Goal: Task Accomplishment & Management: Use online tool/utility

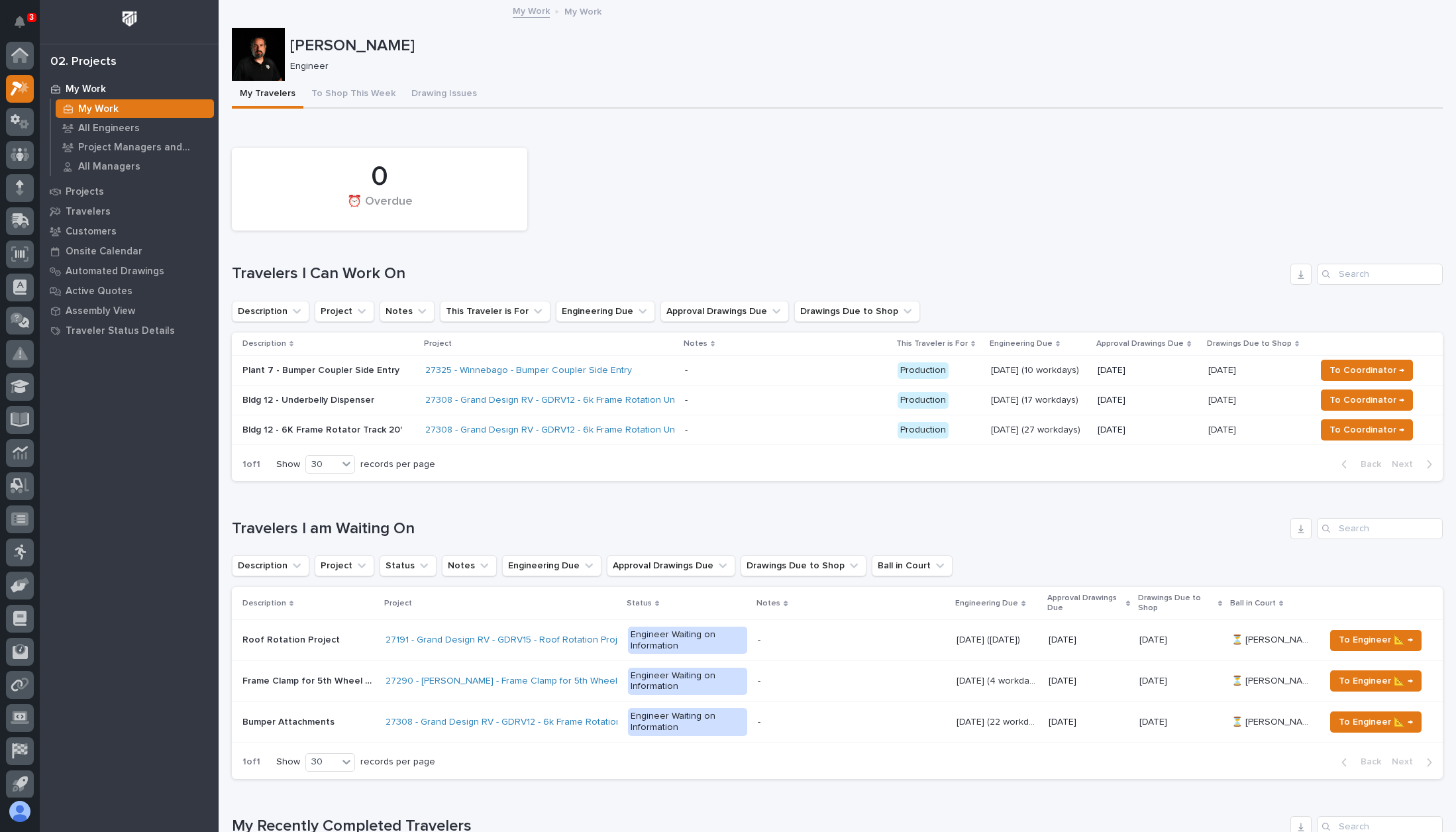
scroll to position [33, 0]
click at [1370, 366] on span "To Coordinator →" at bounding box center [1367, 370] width 75 height 16
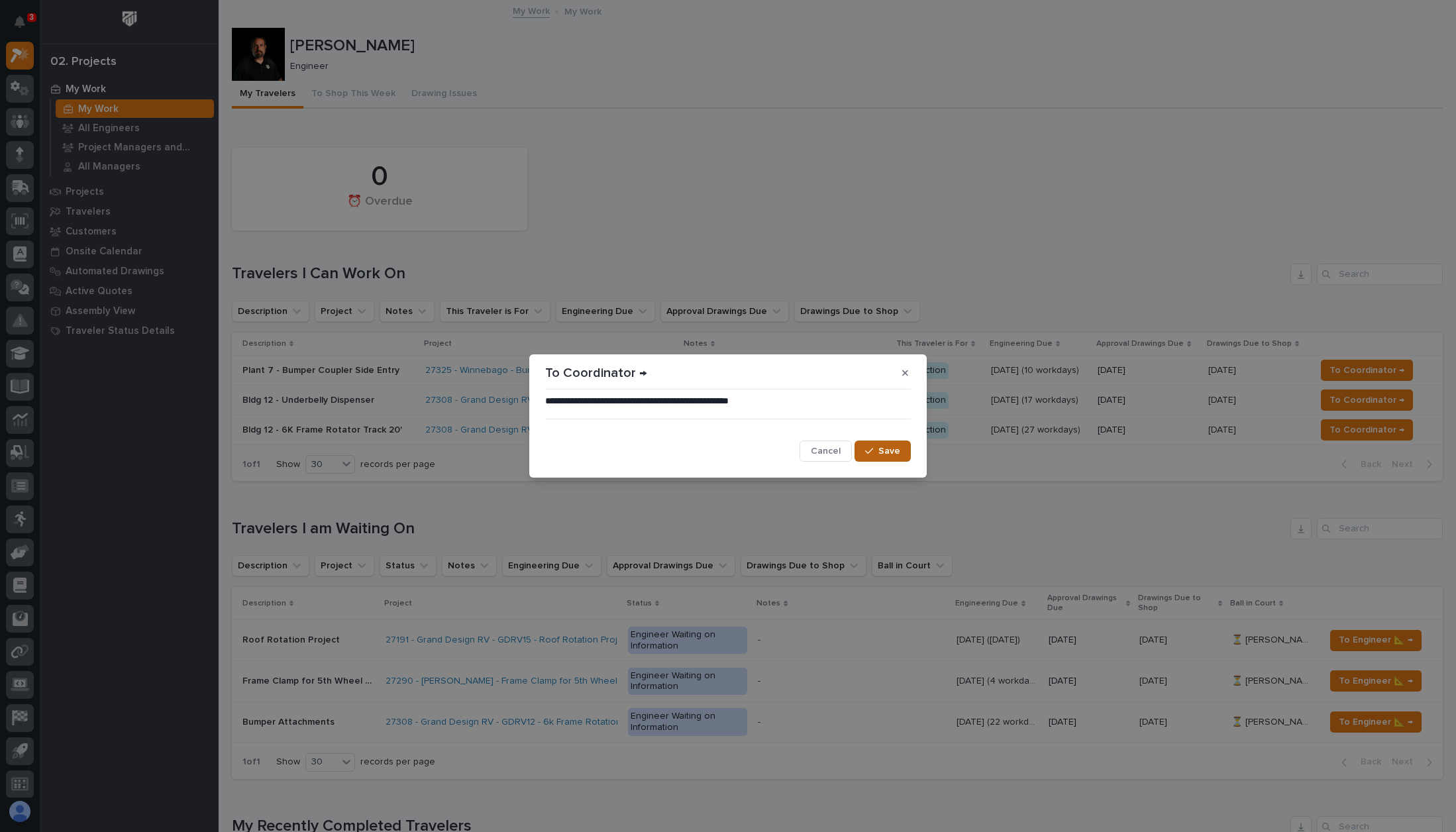
click at [900, 451] on button "Save" at bounding box center [882, 451] width 56 height 21
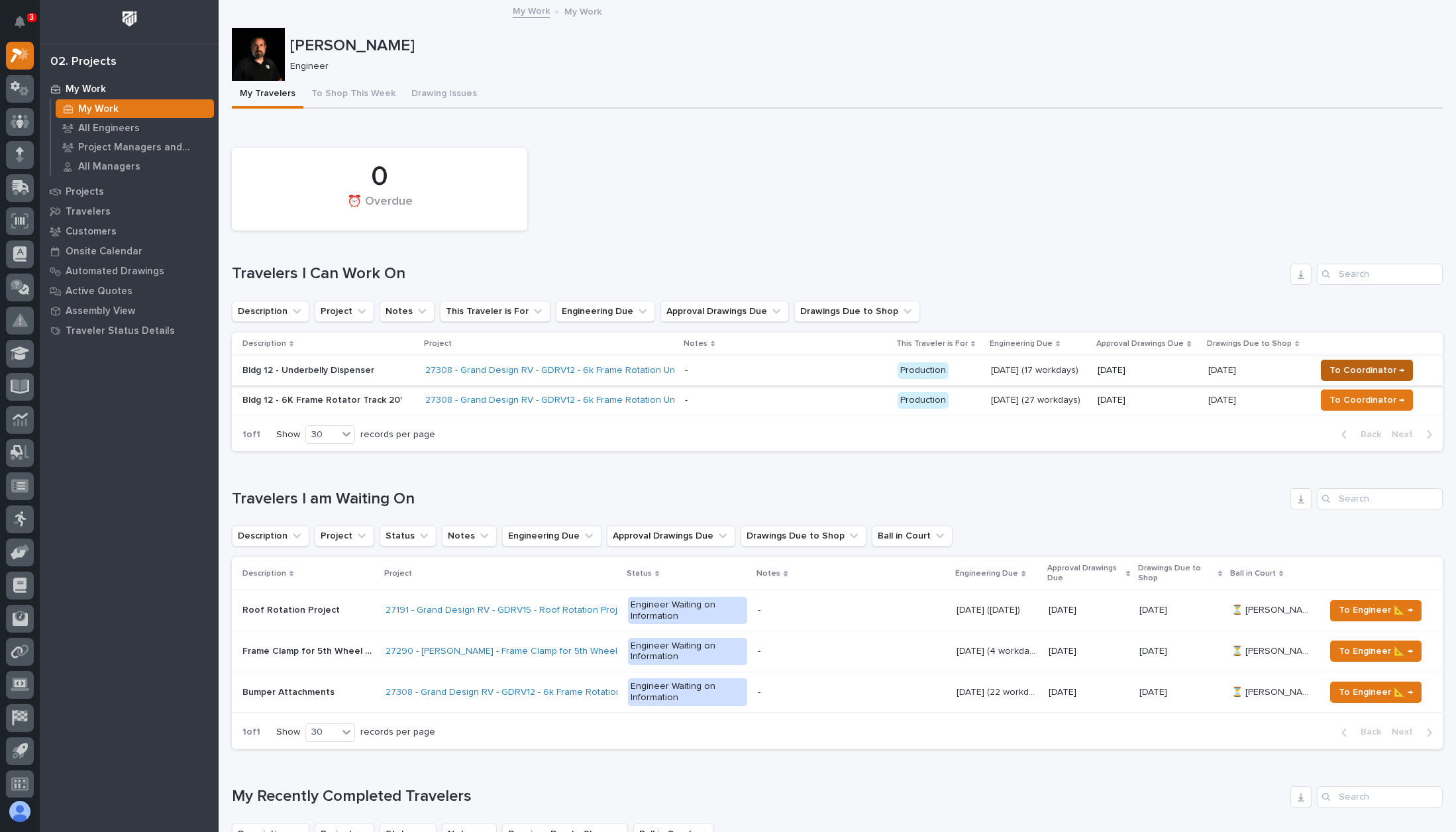
click at [1356, 368] on span "To Coordinator →" at bounding box center [1367, 370] width 75 height 16
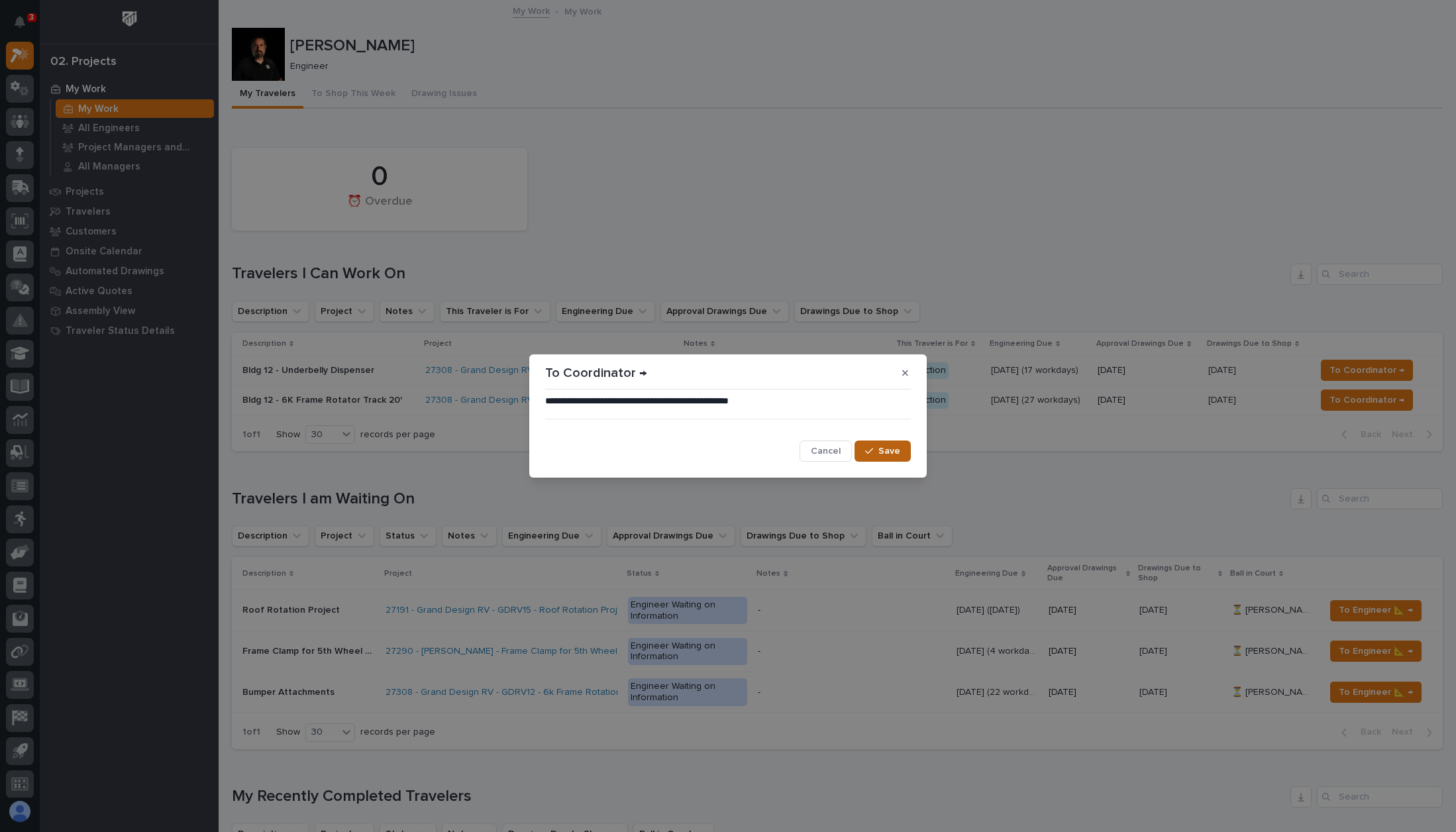
click at [900, 444] on button "Save" at bounding box center [882, 451] width 56 height 21
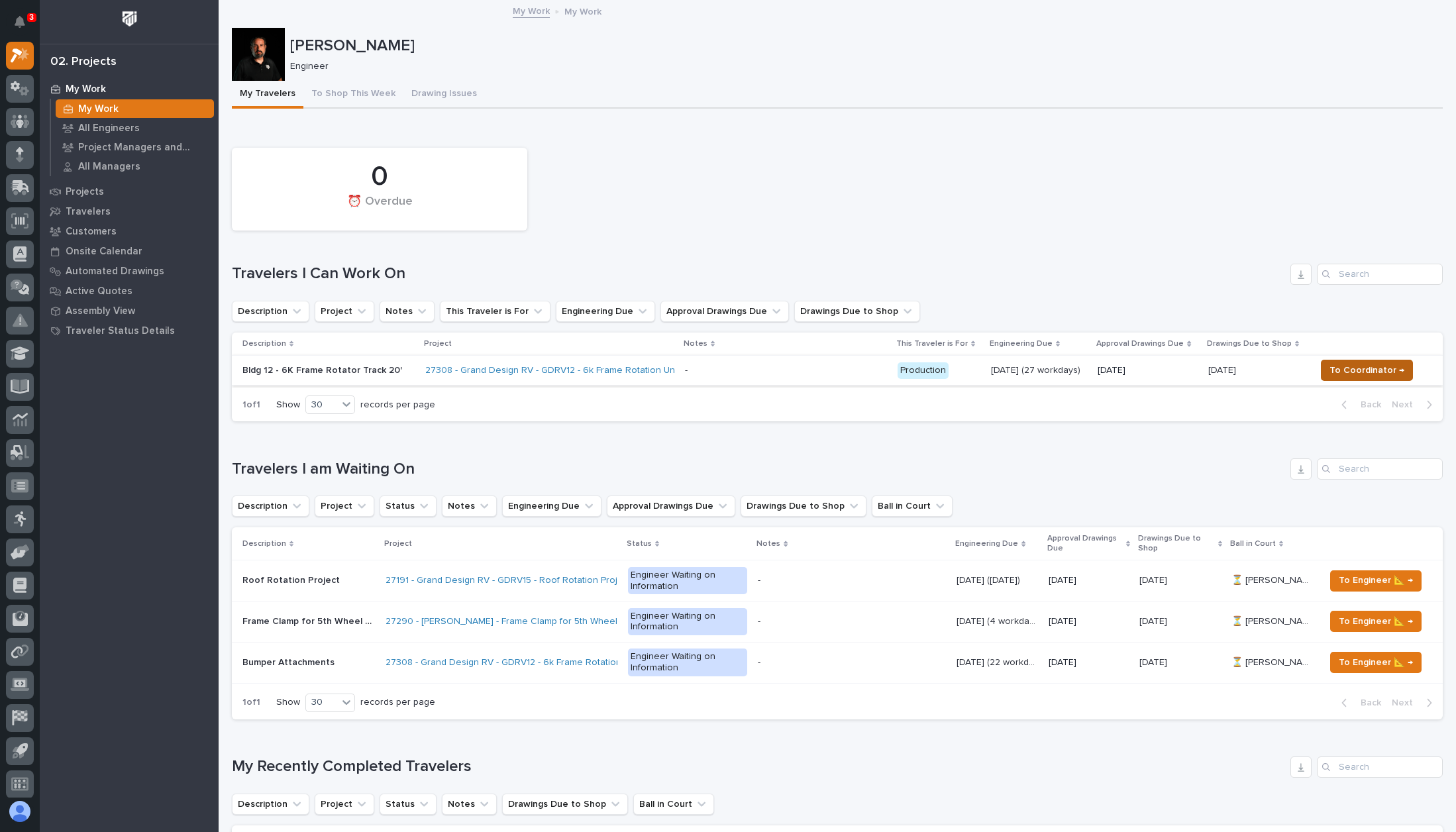
click at [1358, 372] on span "To Coordinator →" at bounding box center [1367, 370] width 75 height 16
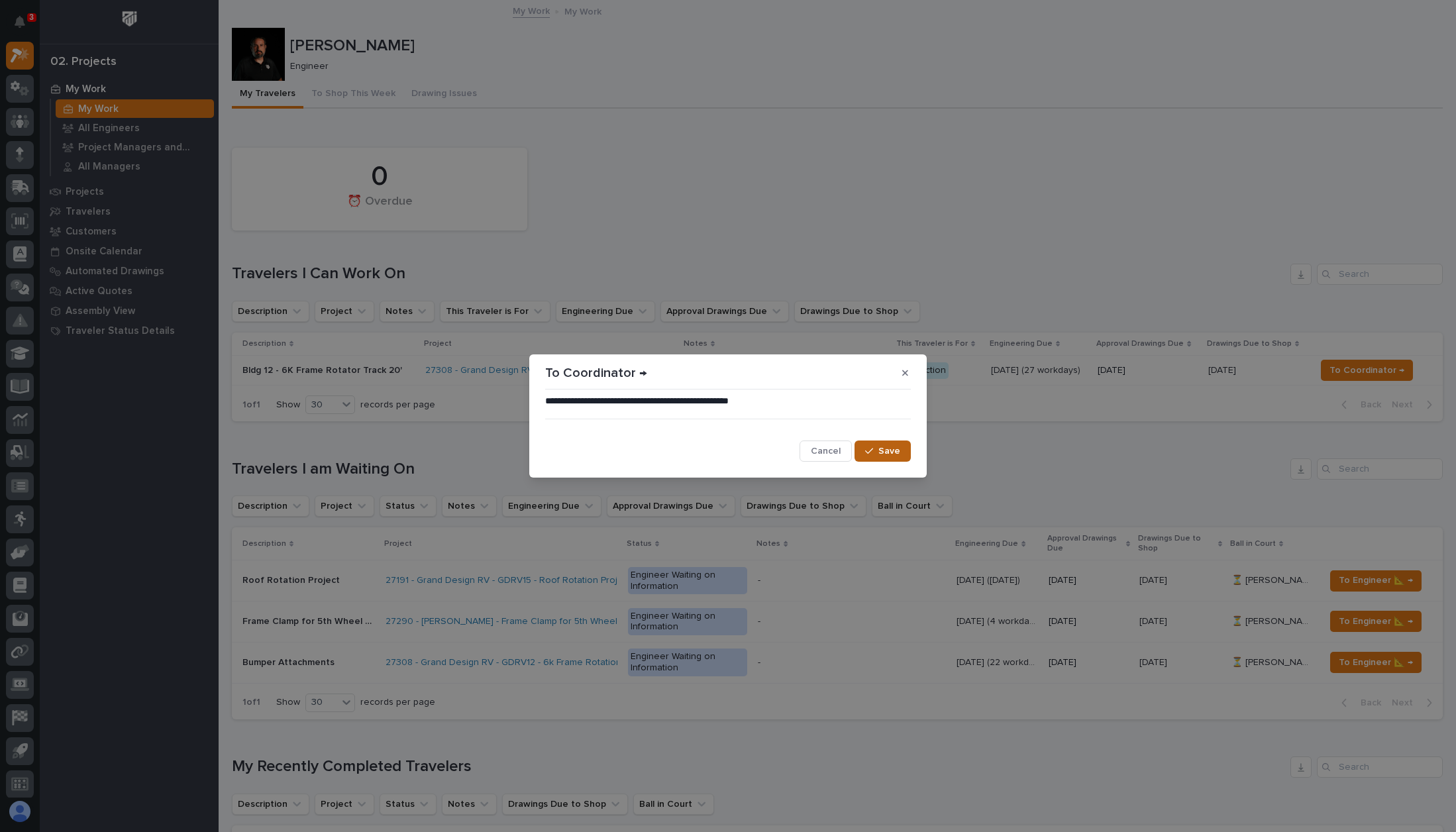
click at [902, 446] on button "Save" at bounding box center [882, 451] width 56 height 21
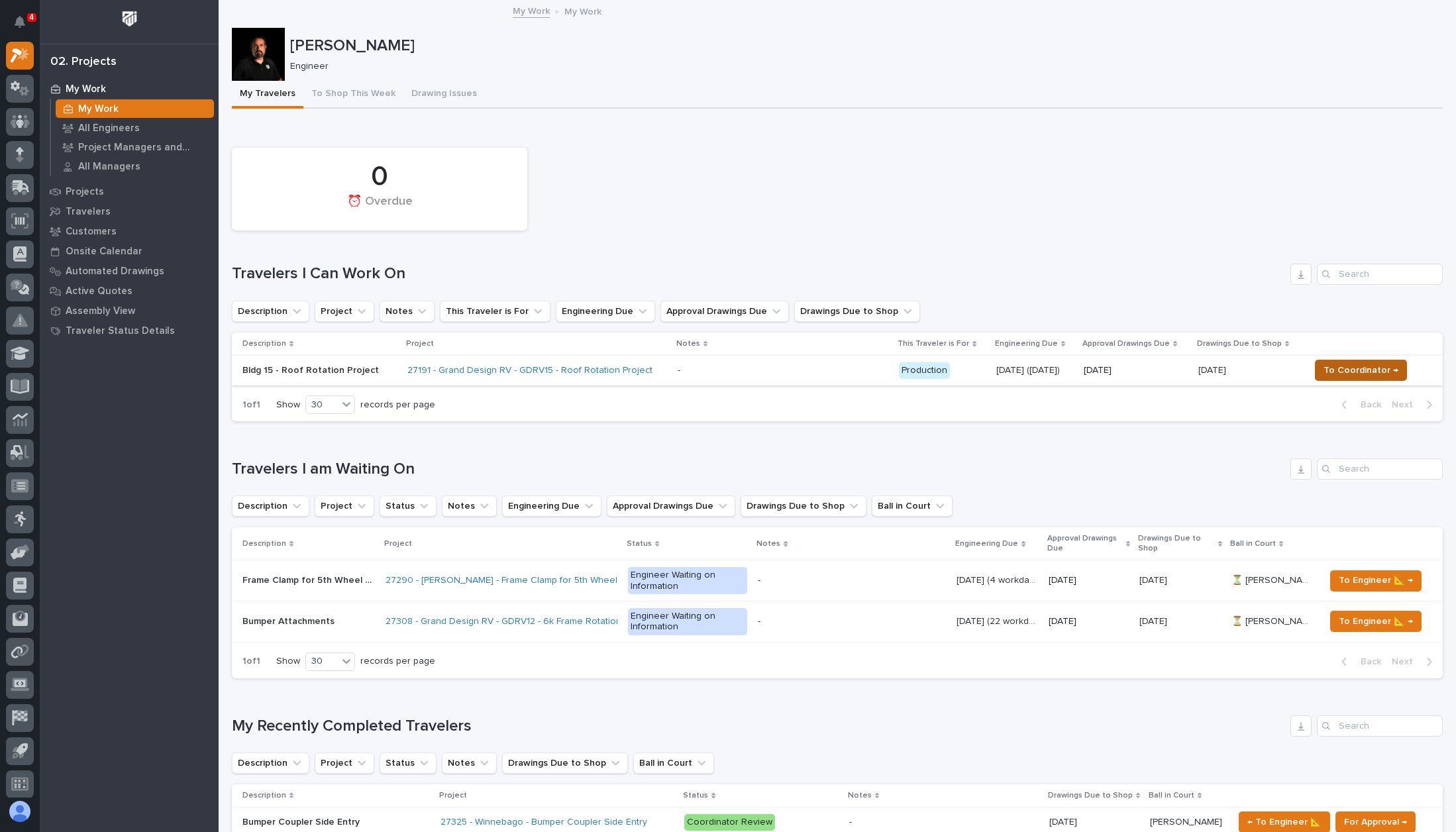
click at [1350, 368] on span "To Coordinator →" at bounding box center [1361, 370] width 75 height 16
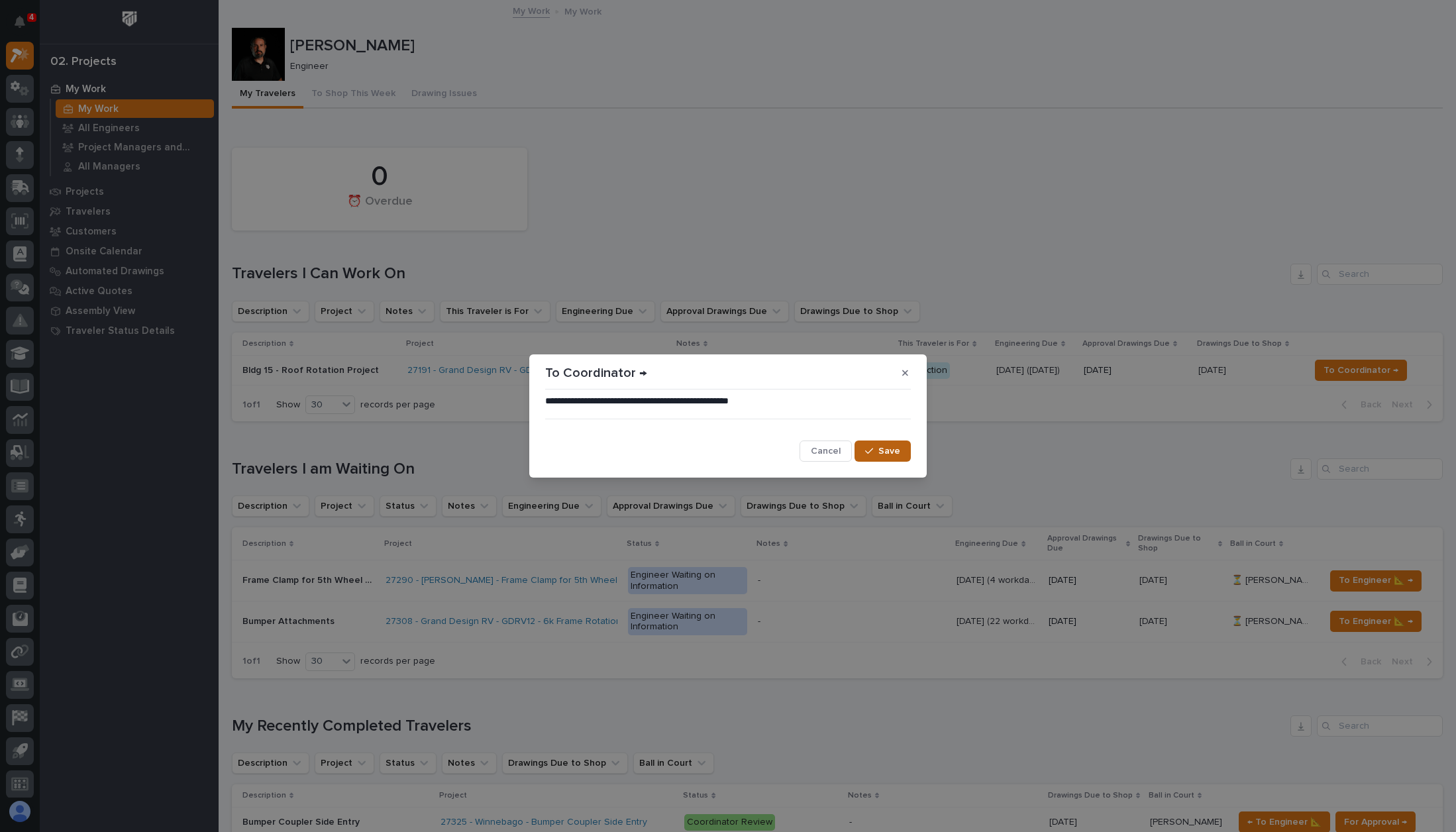
click at [888, 455] on span "Save" at bounding box center [889, 451] width 22 height 12
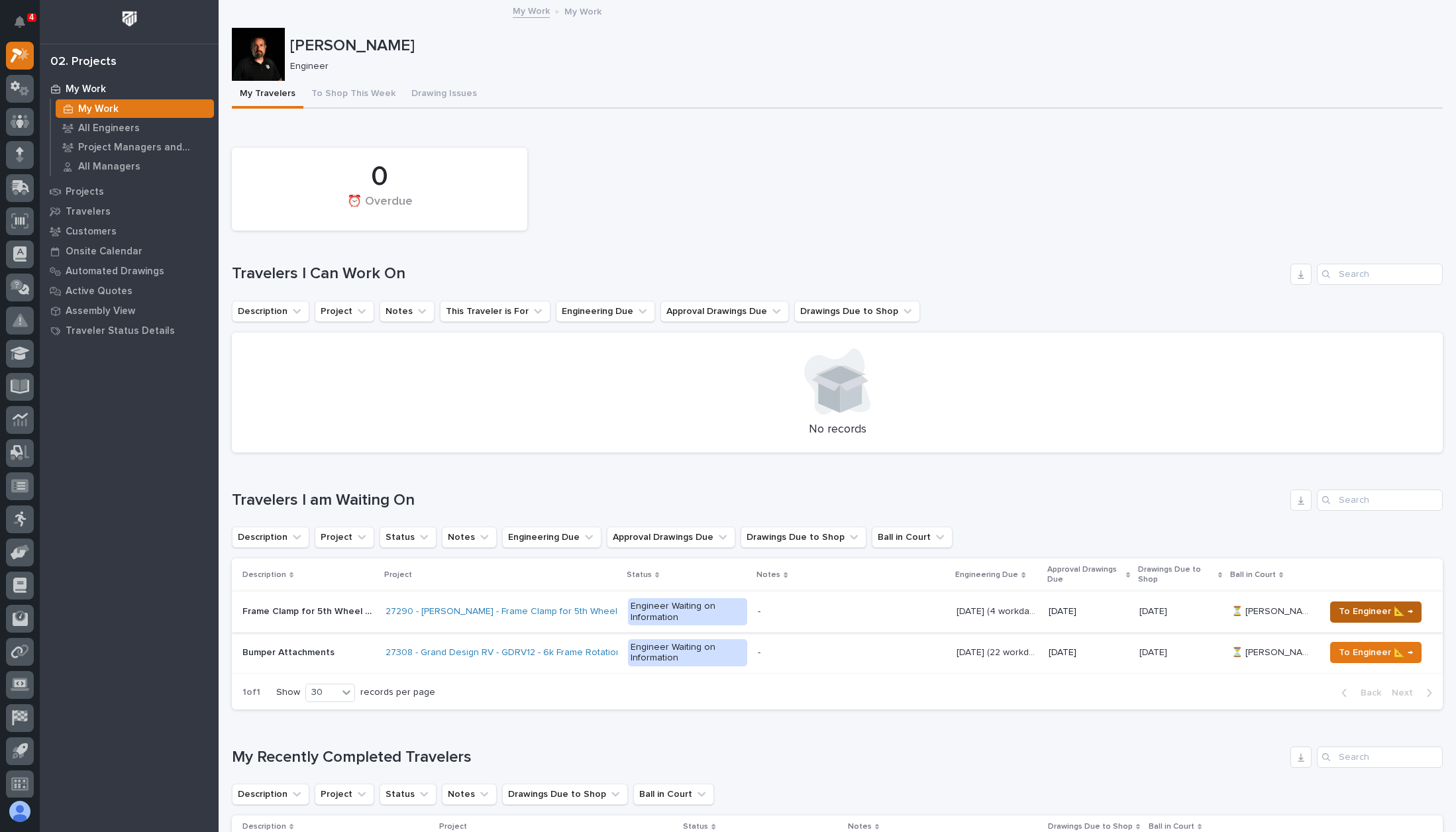
click at [1339, 611] on span "To Engineer 📐 →" at bounding box center [1375, 611] width 74 height 16
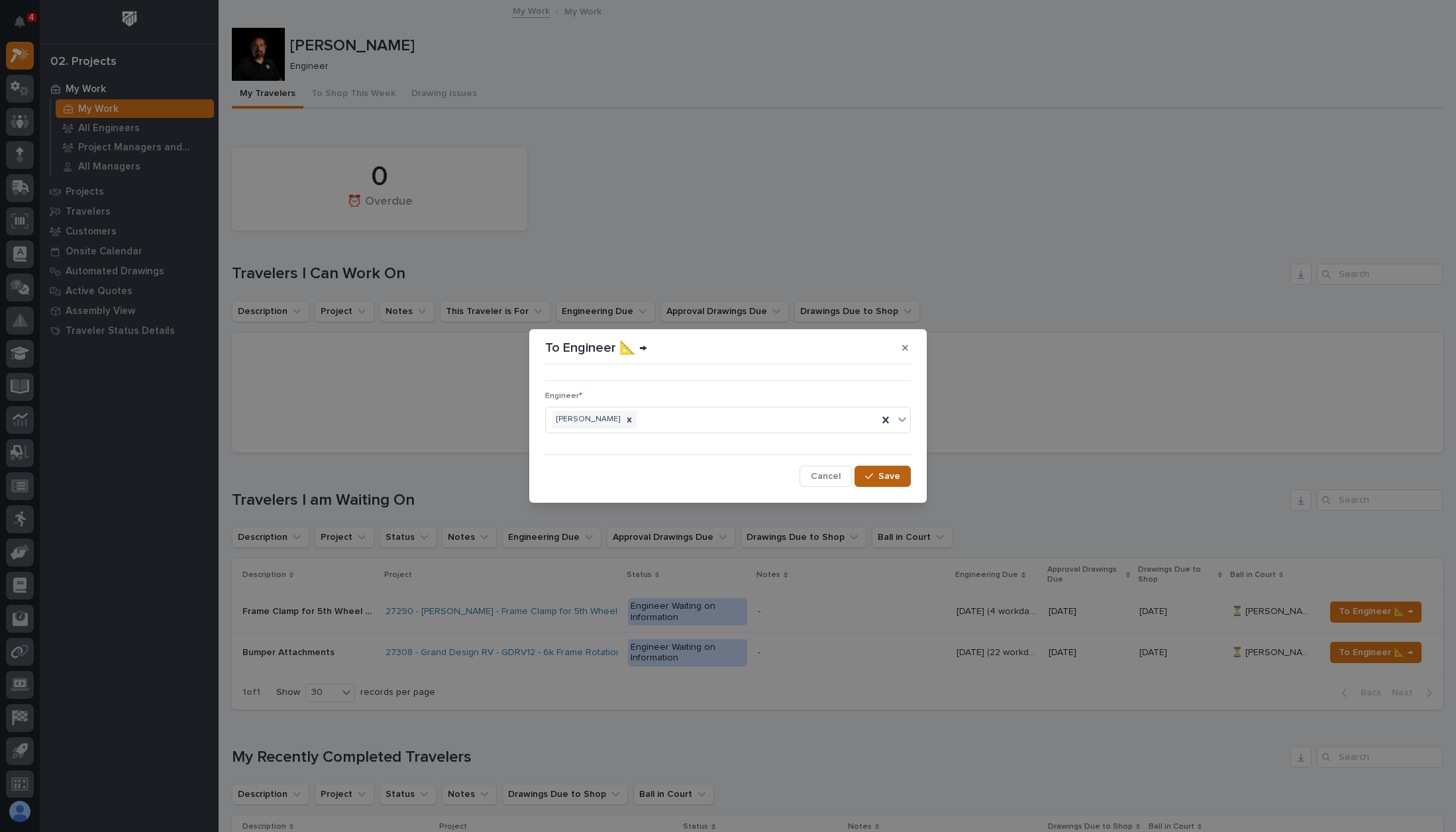
click at [892, 478] on span "Save" at bounding box center [889, 476] width 22 height 12
